Goal: Task Accomplishment & Management: Use online tool/utility

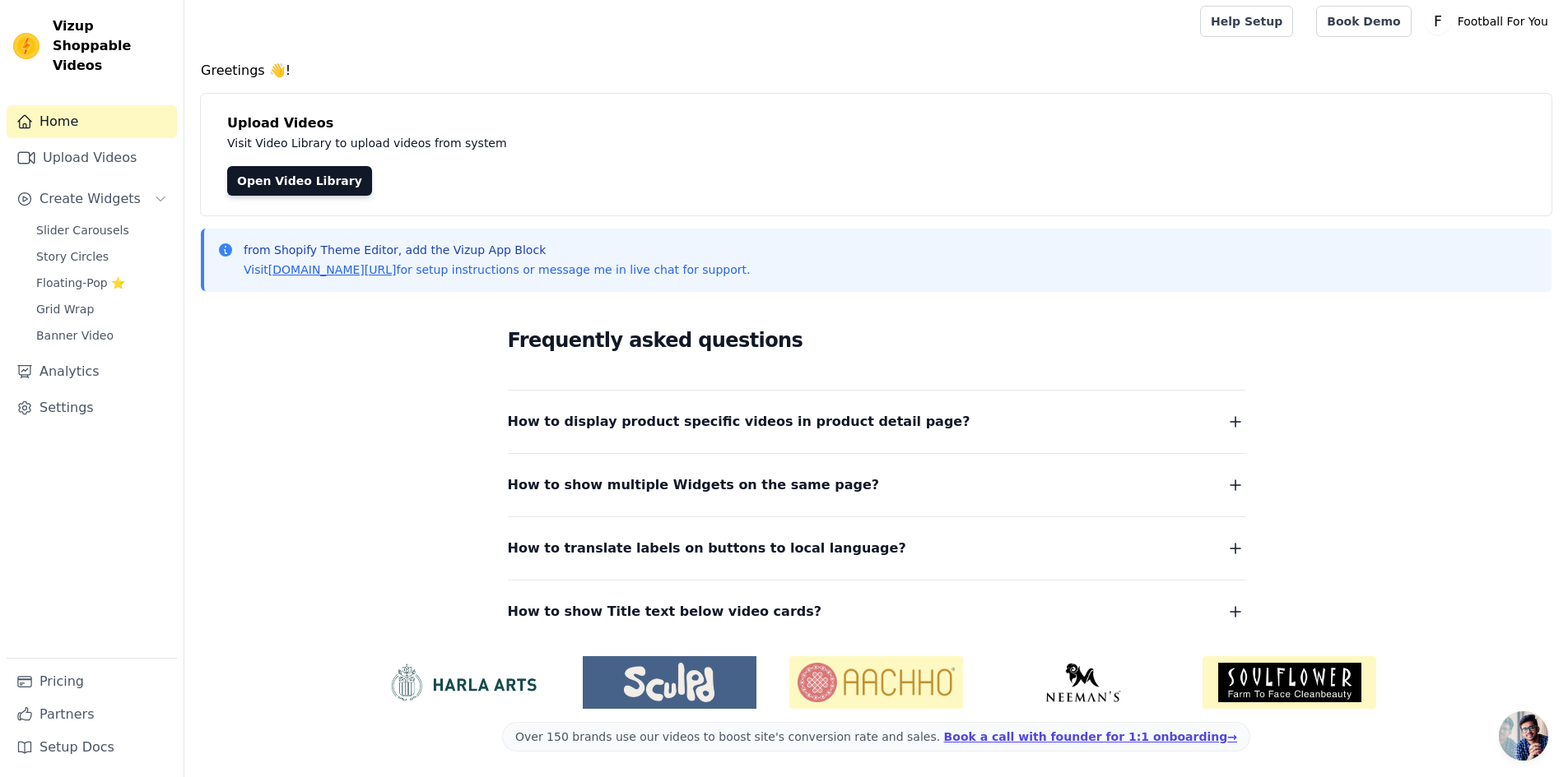
scroll to position [6, 0]
click at [83, 222] on span "Slider Carousels" at bounding box center [83, 230] width 93 height 17
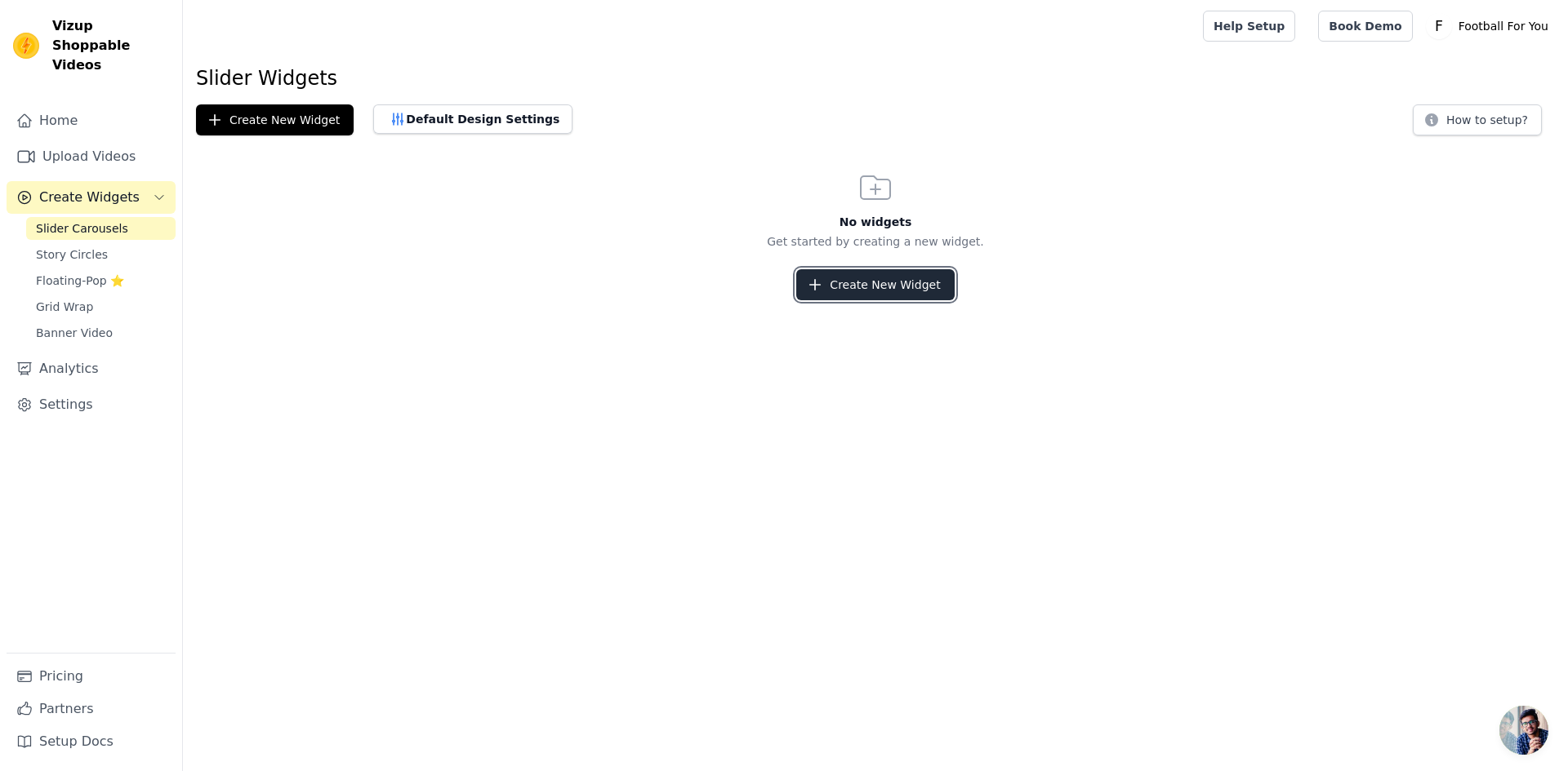
click at [847, 282] on button "Create New Widget" at bounding box center [874, 285] width 158 height 31
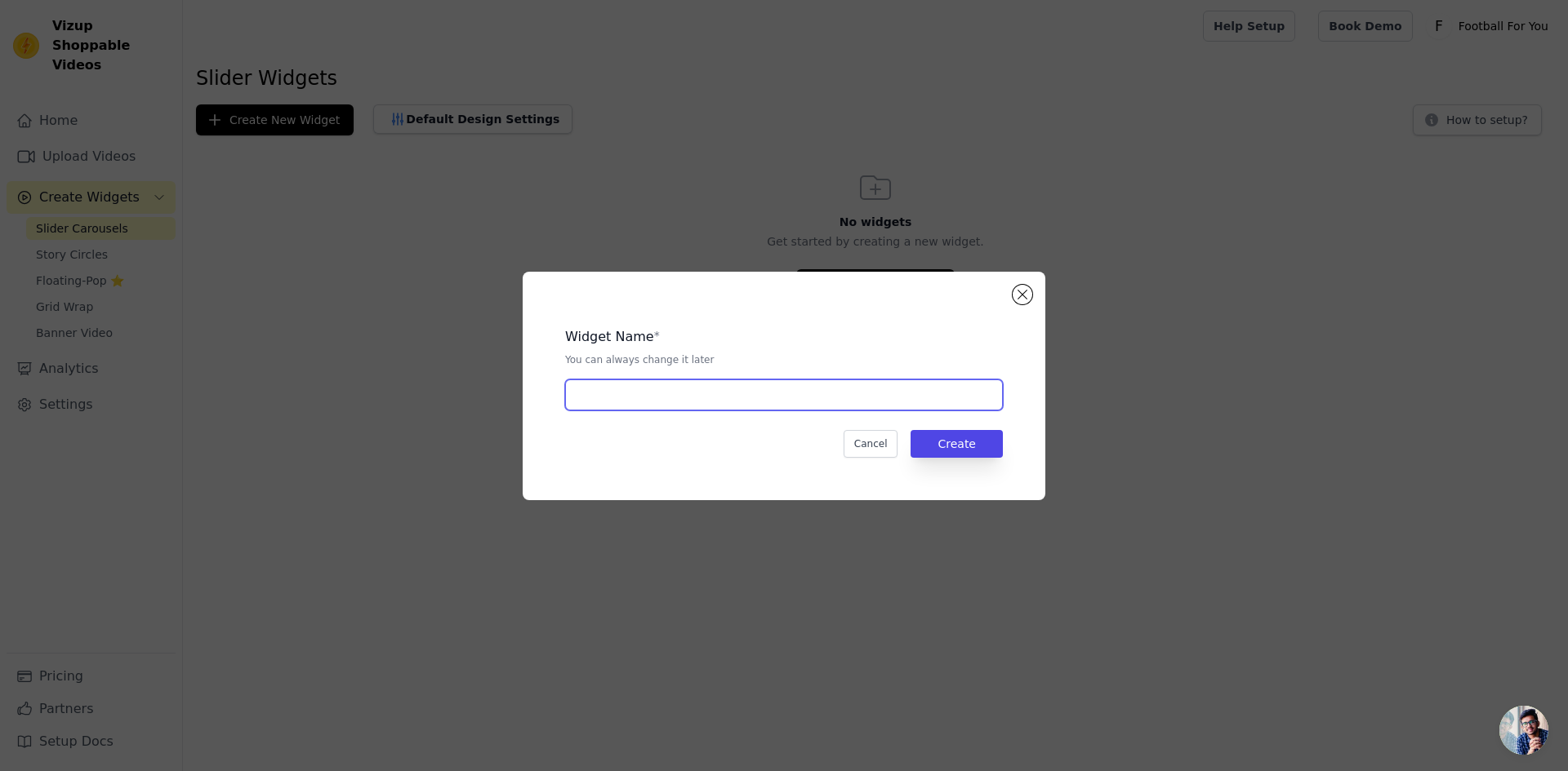
click at [774, 397] on input "text" at bounding box center [784, 396] width 438 height 31
type input "K"
click at [973, 461] on div "Widget Name * You can always change it later K Cancel Create" at bounding box center [784, 386] width 471 height 176
click at [975, 461] on div "Widget Name * You can always change it later K Cancel Create" at bounding box center [784, 386] width 471 height 176
click at [972, 449] on button "Create" at bounding box center [957, 444] width 92 height 28
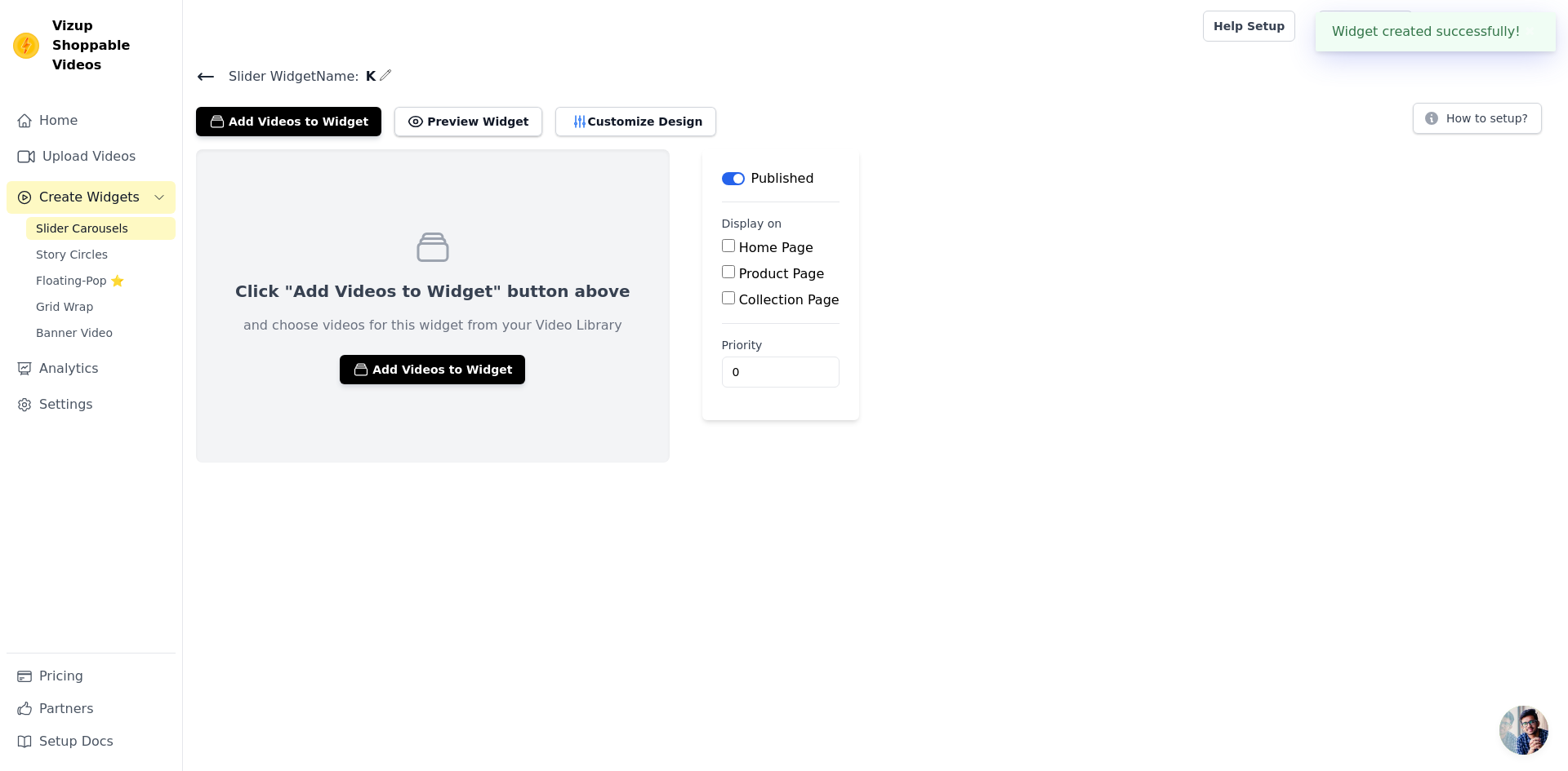
click at [722, 253] on div "Home Page" at bounding box center [780, 248] width 118 height 19
click at [703, 245] on main "Label Published Display on Home Page Product Page Collection Page Priority 0" at bounding box center [781, 284] width 157 height 271
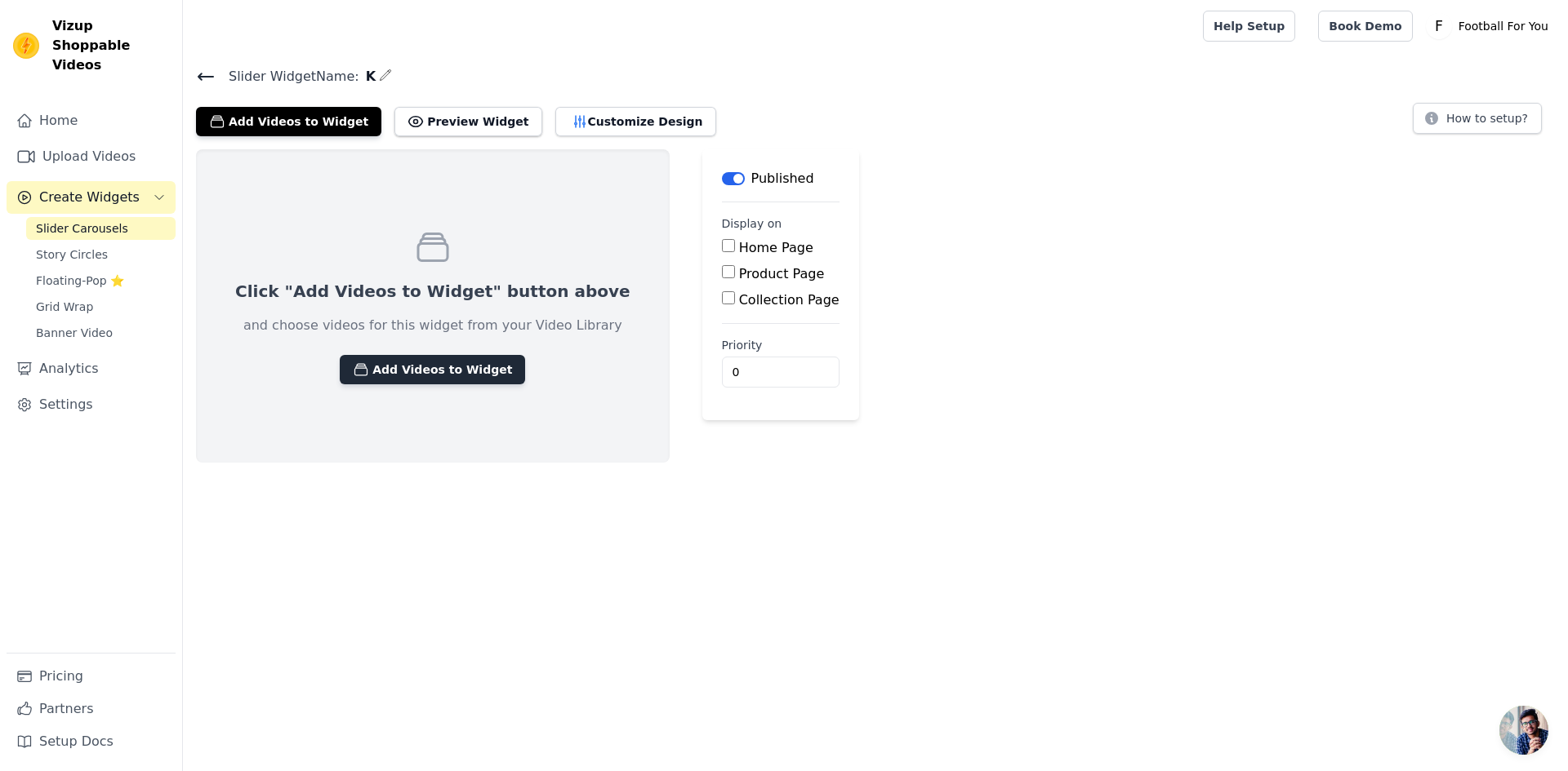
click at [440, 362] on button "Add Videos to Widget" at bounding box center [432, 370] width 186 height 30
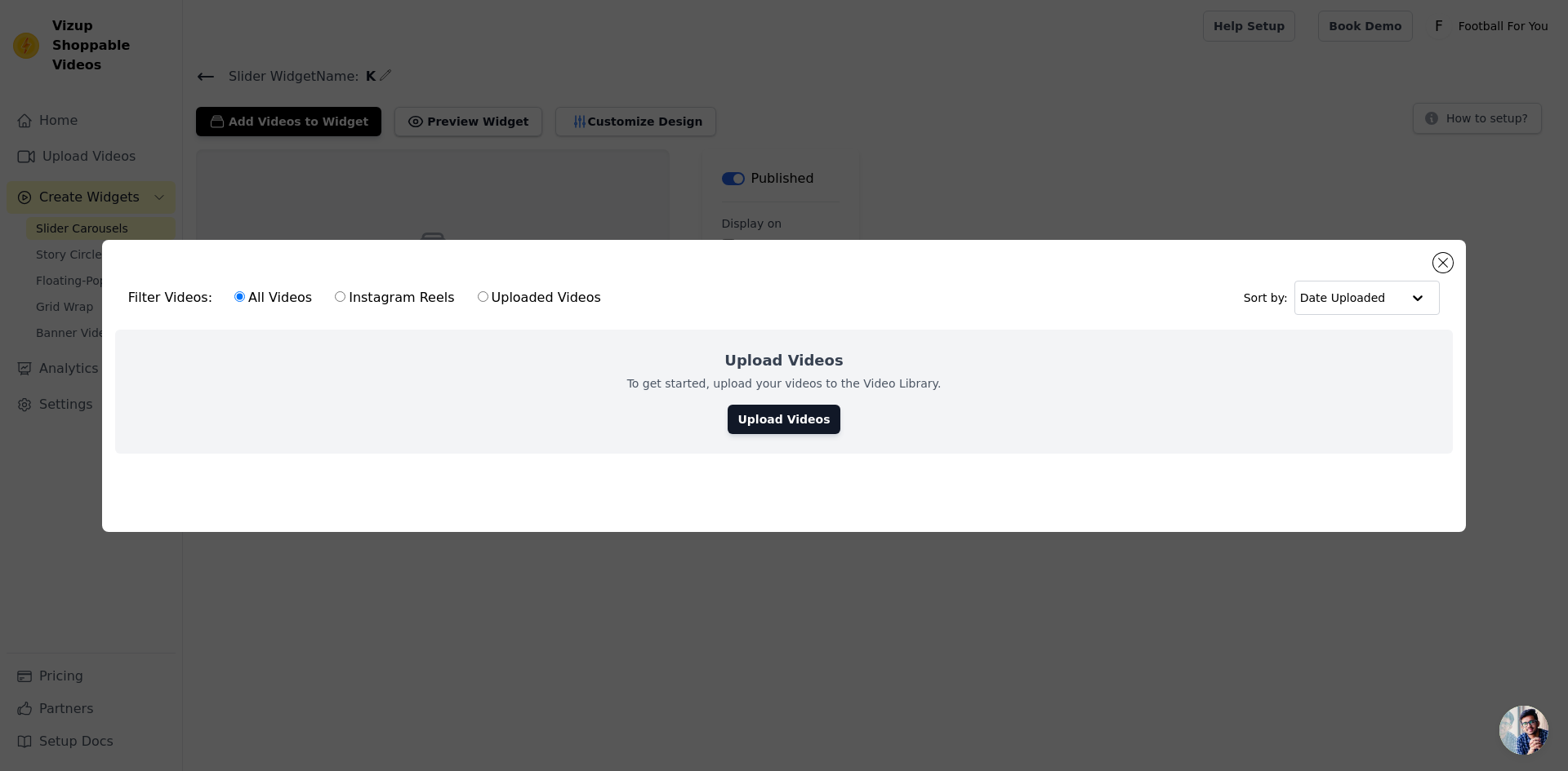
click at [335, 291] on input "Instagram Reels" at bounding box center [340, 296] width 10 height 10
radio input "true"
click at [804, 408] on link "Upload Videos" at bounding box center [784, 420] width 112 height 30
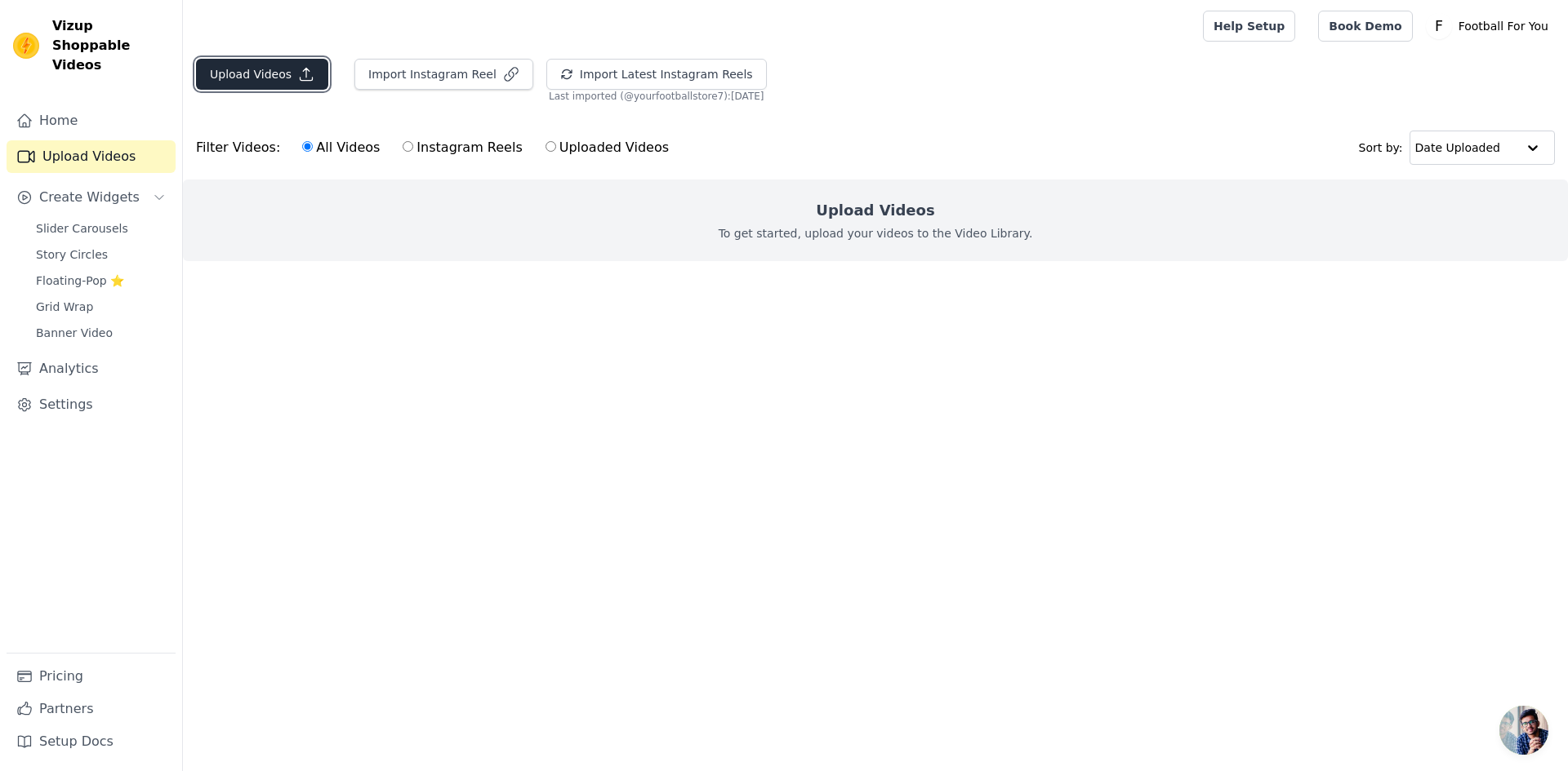
click at [304, 80] on icon "button" at bounding box center [307, 75] width 12 height 12
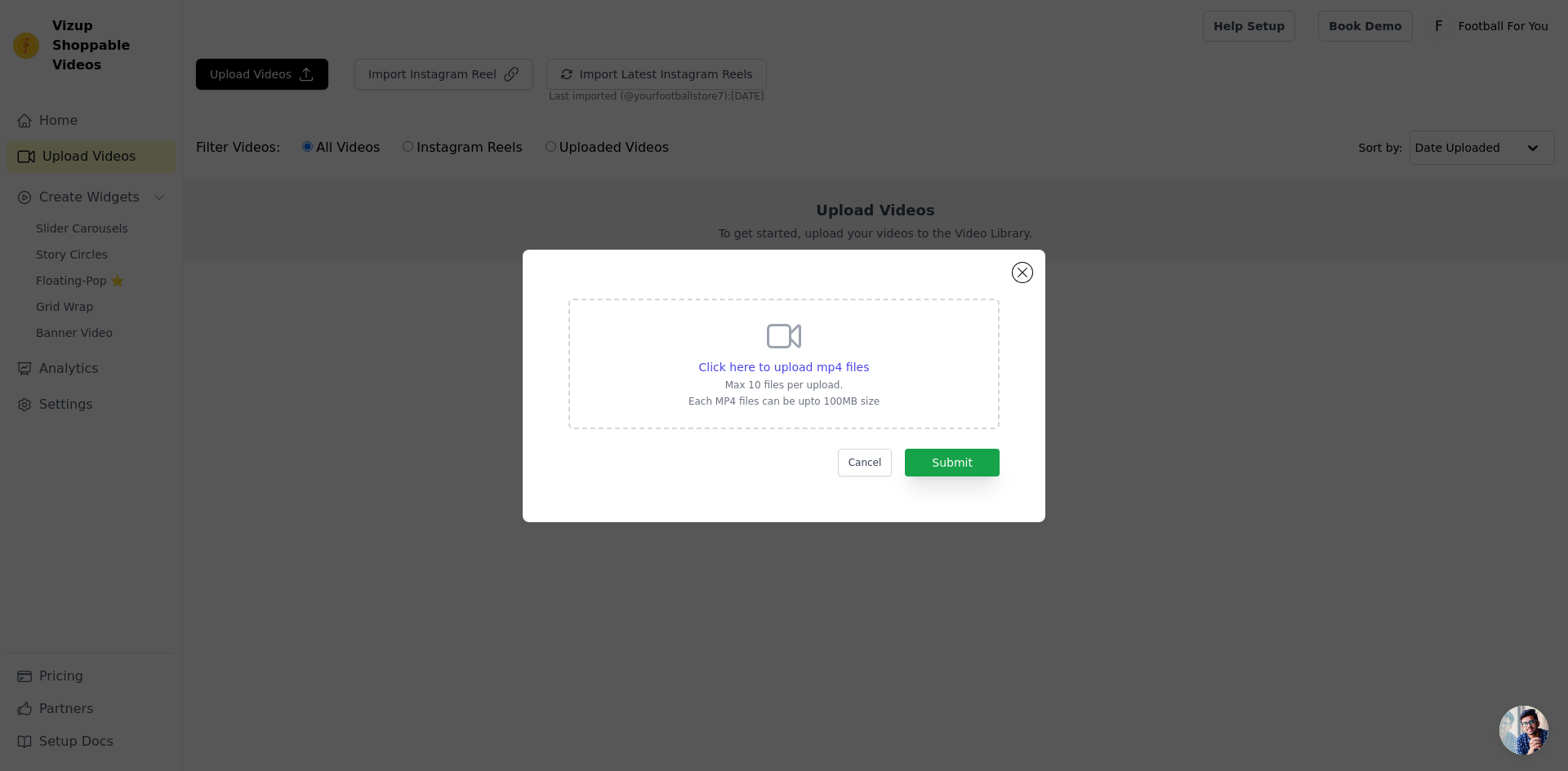
click at [761, 339] on div "Click here to upload mp4 files Max 10 files per upload. Each MP4 files can be u…" at bounding box center [784, 362] width 191 height 91
click at [868, 358] on input "Click here to upload mp4 files Max 10 files per upload. Each MP4 files can be u…" at bounding box center [868, 358] width 1 height 1
type input "C:\fakepath\WhatsApp Video [DATE] 5.04.18 PM.mp4"
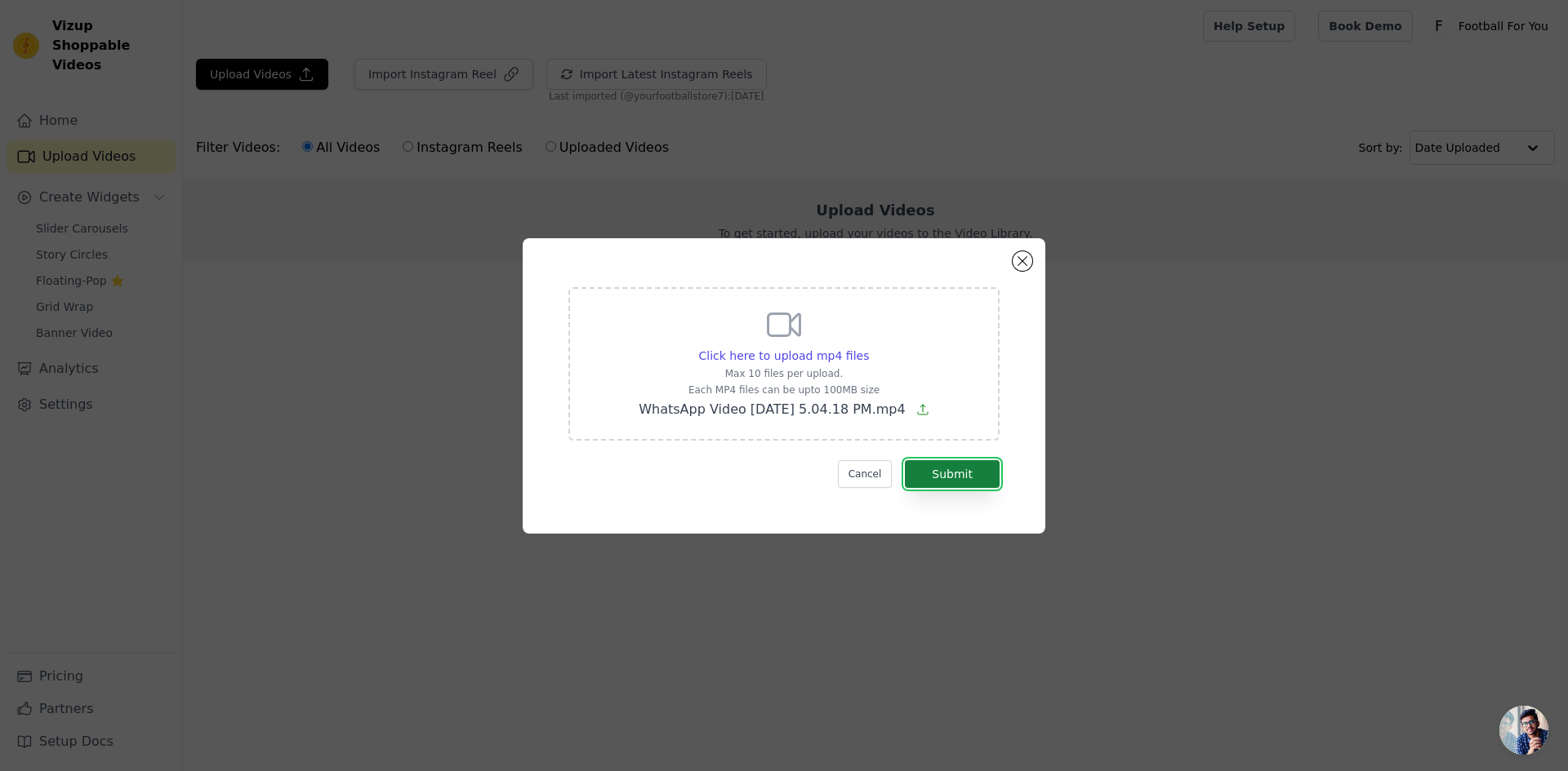
click at [973, 462] on button "Submit" at bounding box center [952, 474] width 95 height 28
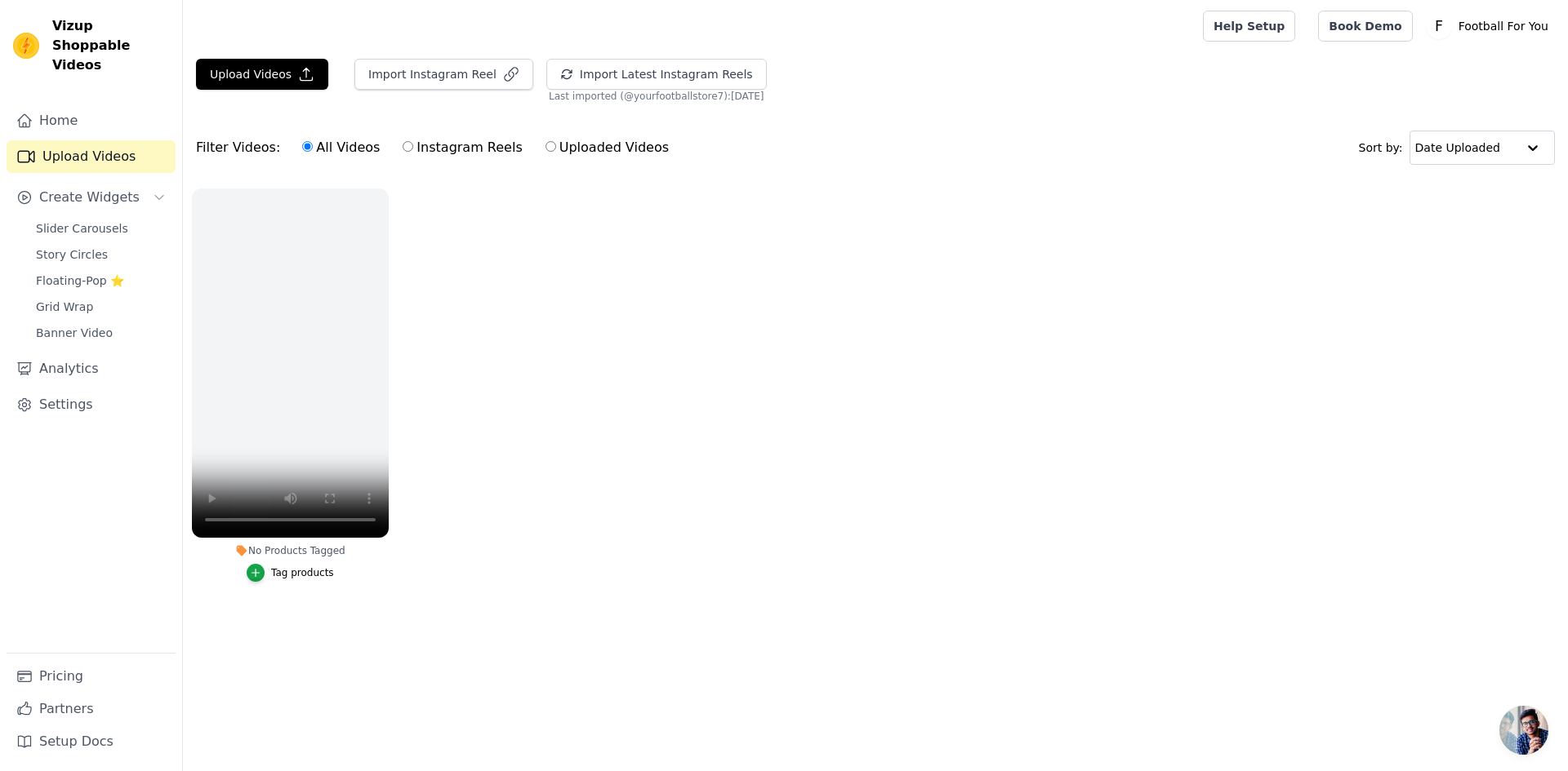
click at [97, 140] on link "Upload Videos" at bounding box center [91, 156] width 169 height 32
click at [79, 220] on span "Slider Carousels" at bounding box center [82, 228] width 92 height 17
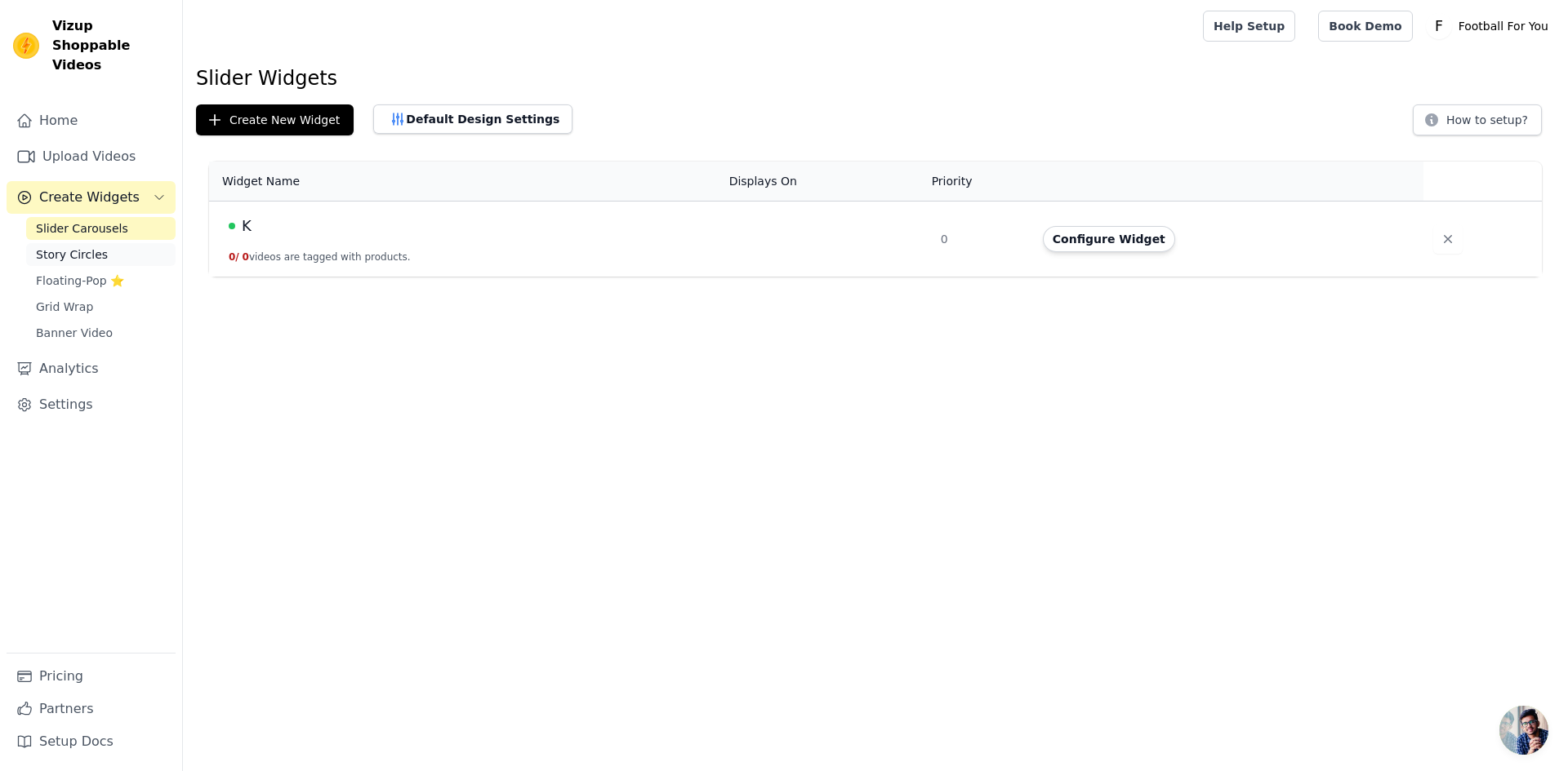
click at [87, 247] on span "Story Circles" at bounding box center [71, 254] width 71 height 17
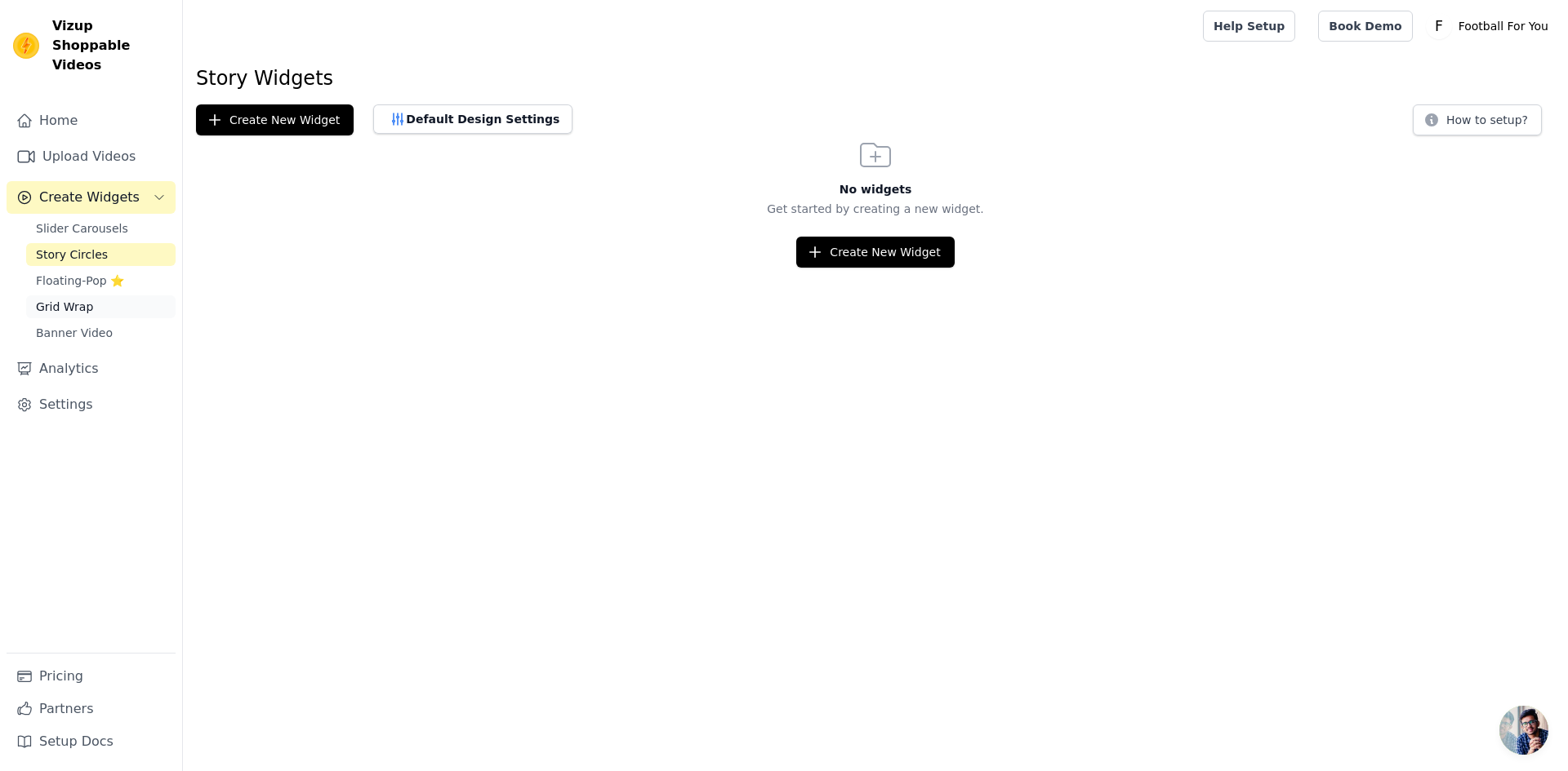
click at [105, 295] on link "Grid Wrap" at bounding box center [100, 307] width 149 height 23
click at [109, 321] on link "Banner Video" at bounding box center [100, 333] width 149 height 23
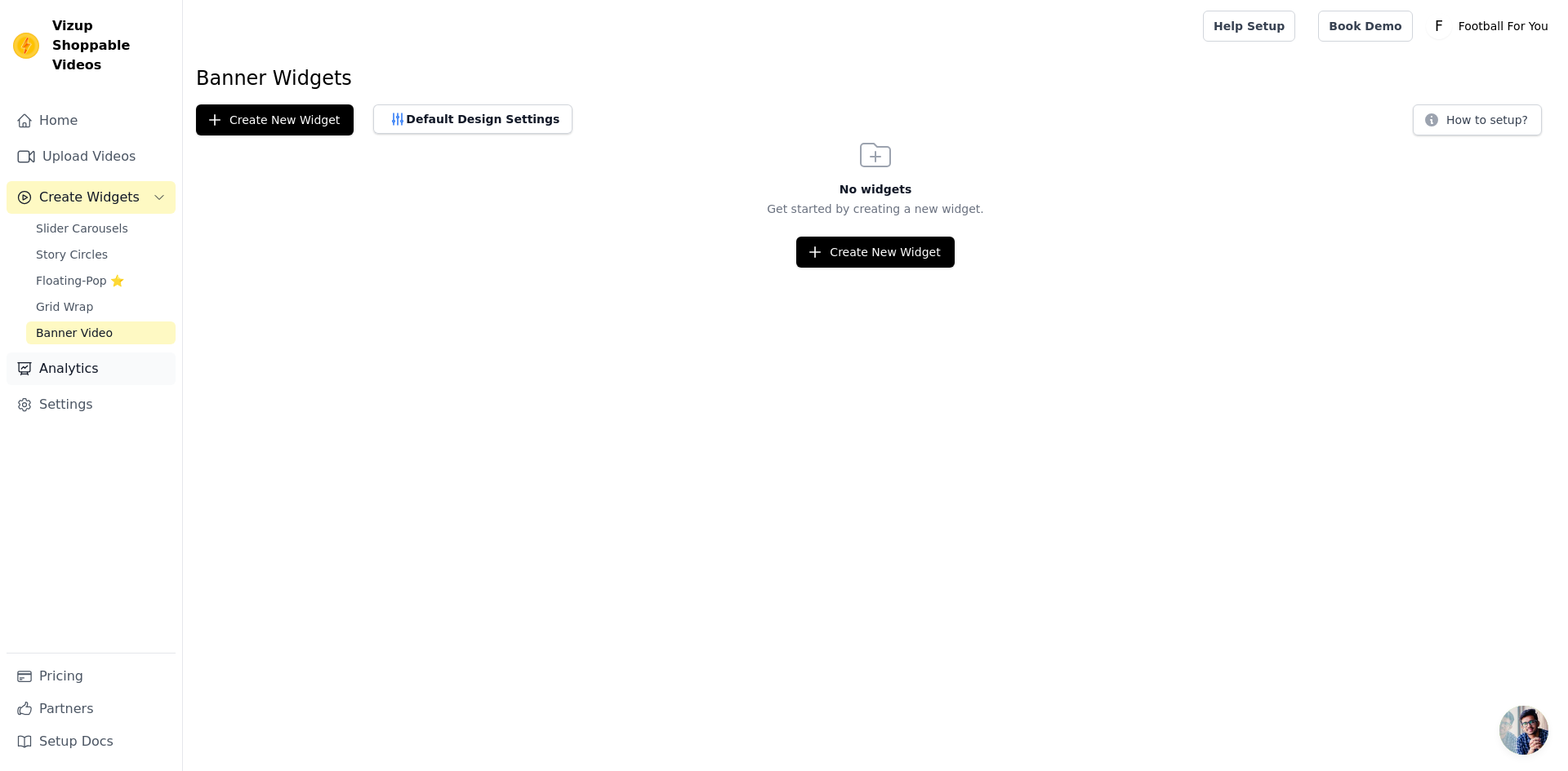
click at [101, 359] on link "Analytics" at bounding box center [91, 369] width 169 height 32
